Goal: Task Accomplishment & Management: Complete application form

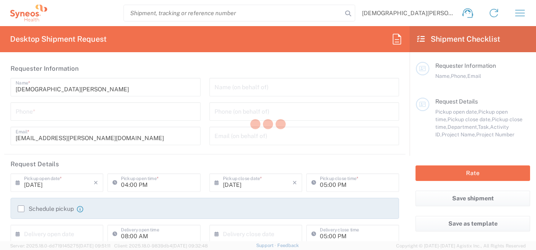
type input "3243"
type input "[GEOGRAPHIC_DATA]"
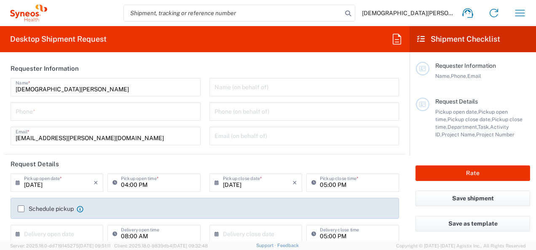
type input "INC Research Clin Svcs [GEOGRAPHIC_DATA]"
click at [509, 90] on div "Requester Information Name, Phone, Email" at bounding box center [473, 80] width 114 height 36
